Goal: Task Accomplishment & Management: Manage account settings

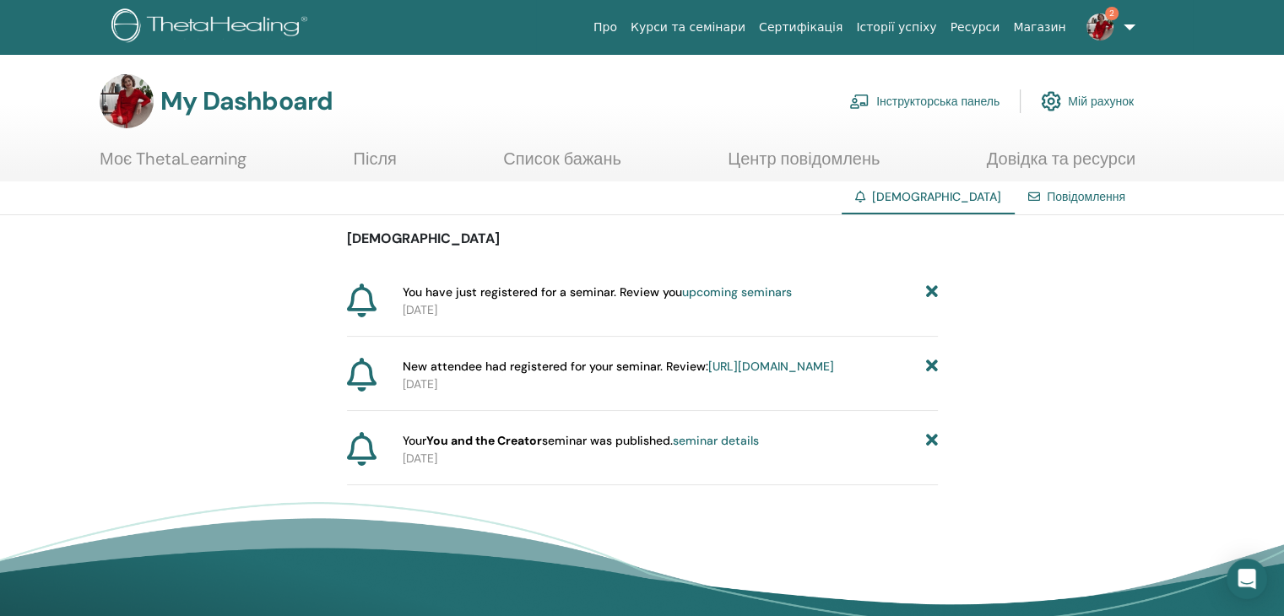
click at [1125, 27] on link "2" at bounding box center [1107, 27] width 69 height 54
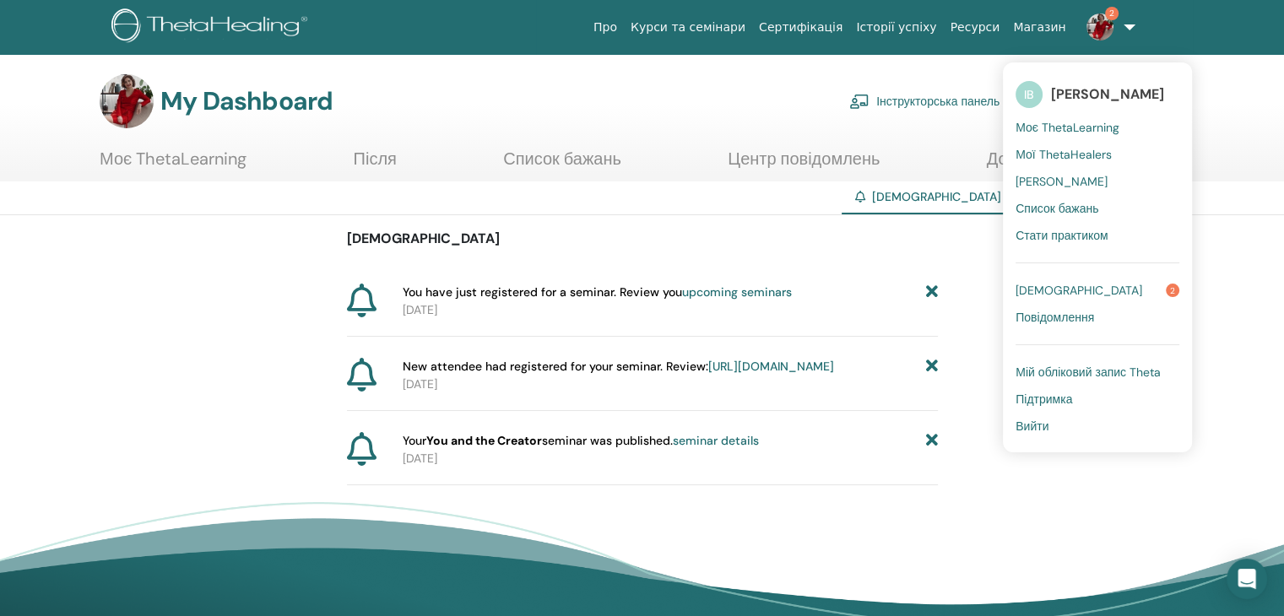
click at [1047, 292] on span "[DEMOGRAPHIC_DATA]" at bounding box center [1078, 290] width 127 height 15
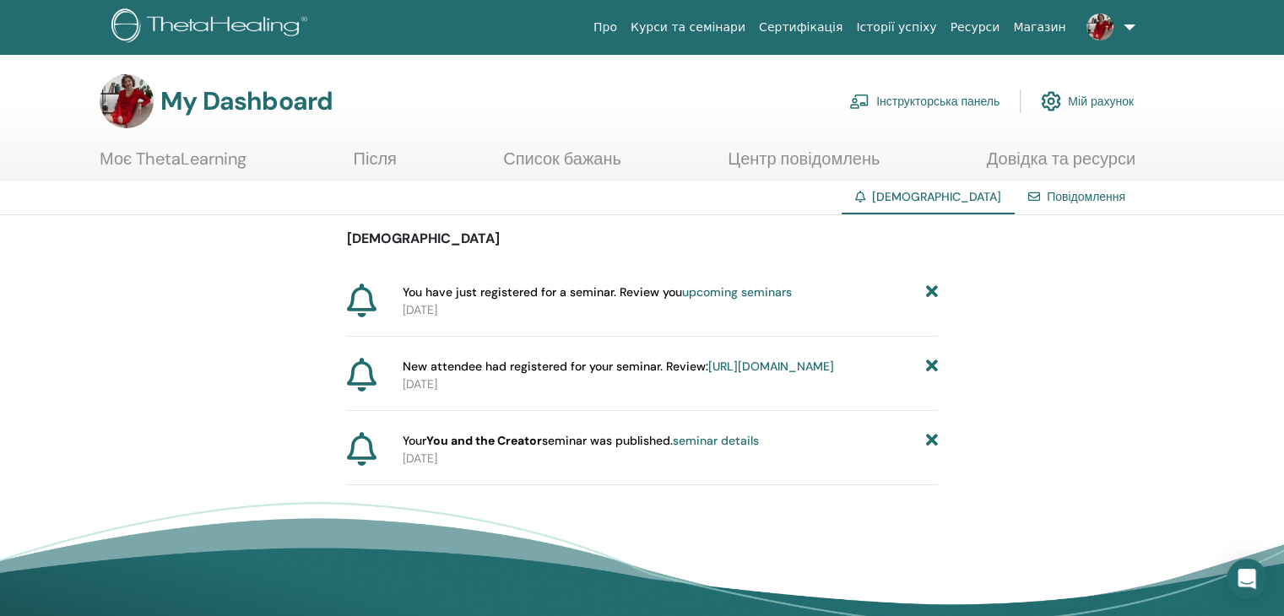
click at [601, 154] on link "Список бажань" at bounding box center [562, 165] width 118 height 33
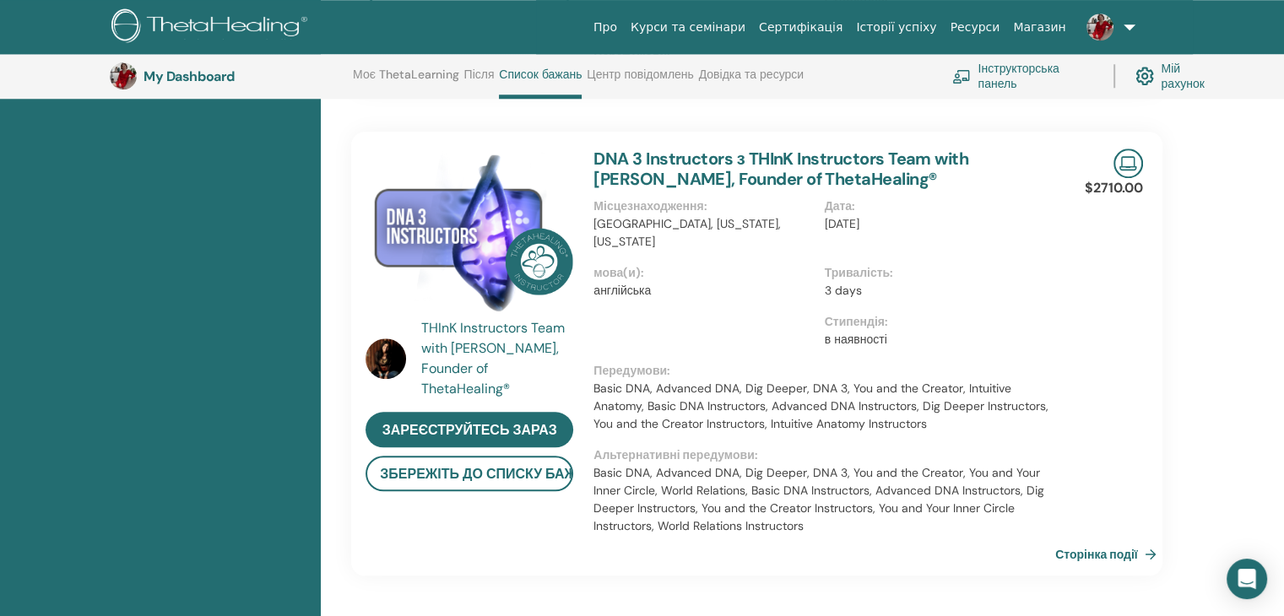
scroll to position [1556, 0]
click at [472, 460] on button "Збережіть до списку бажань" at bounding box center [469, 473] width 208 height 35
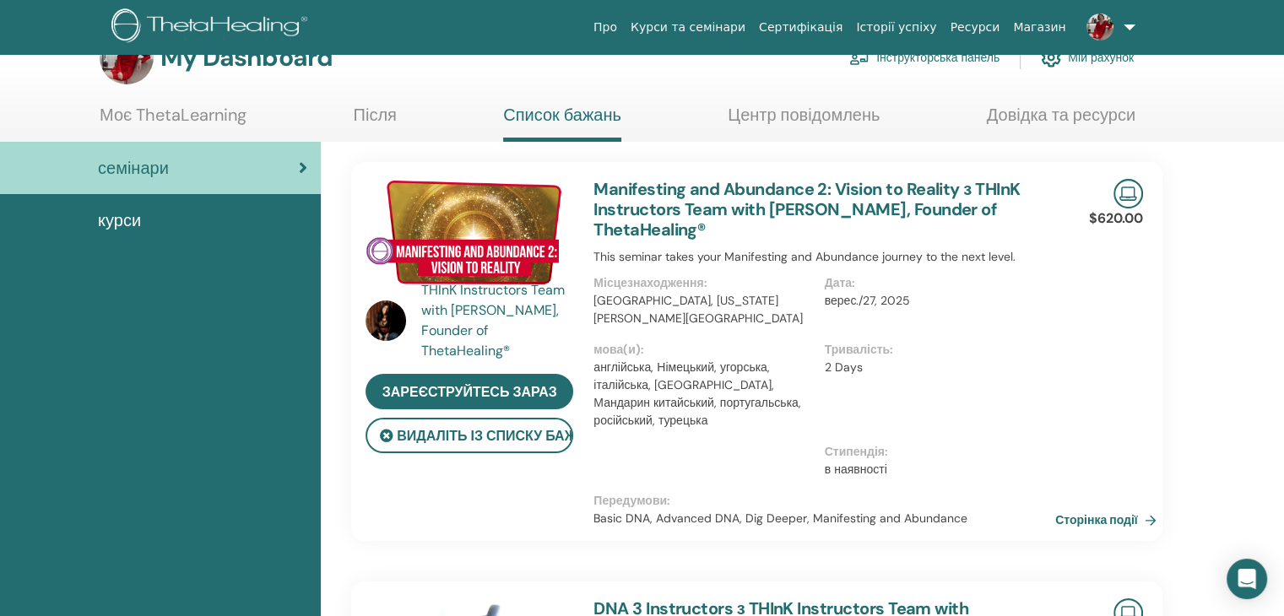
scroll to position [0, 0]
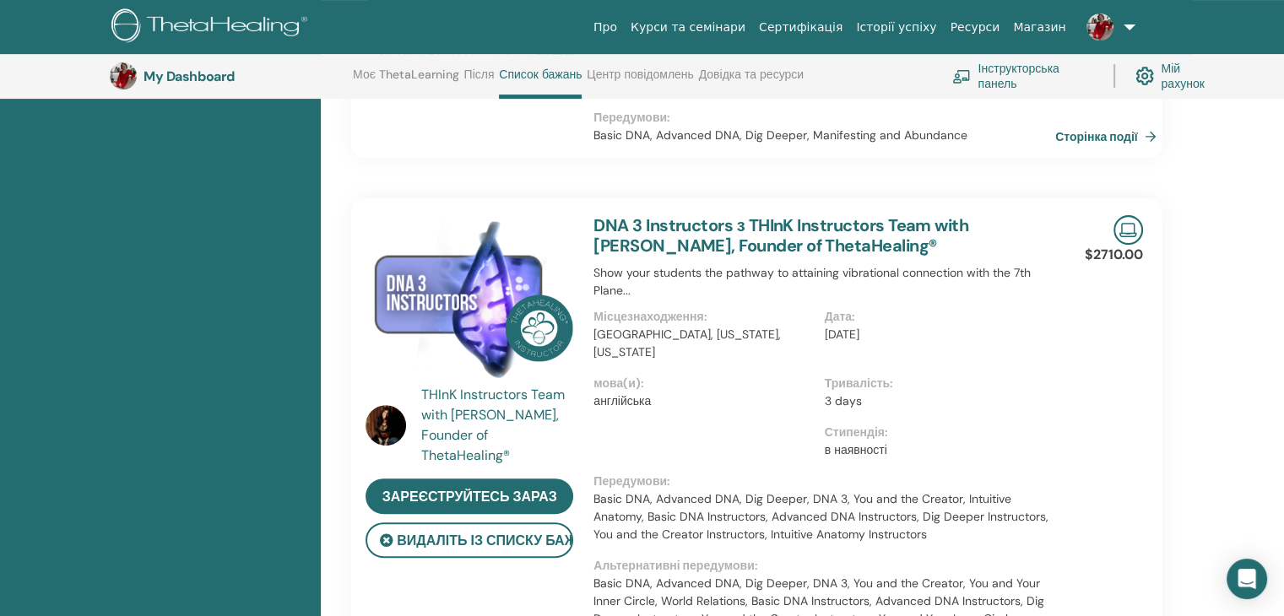
scroll to position [473, 0]
